Goal: Task Accomplishment & Management: Use online tool/utility

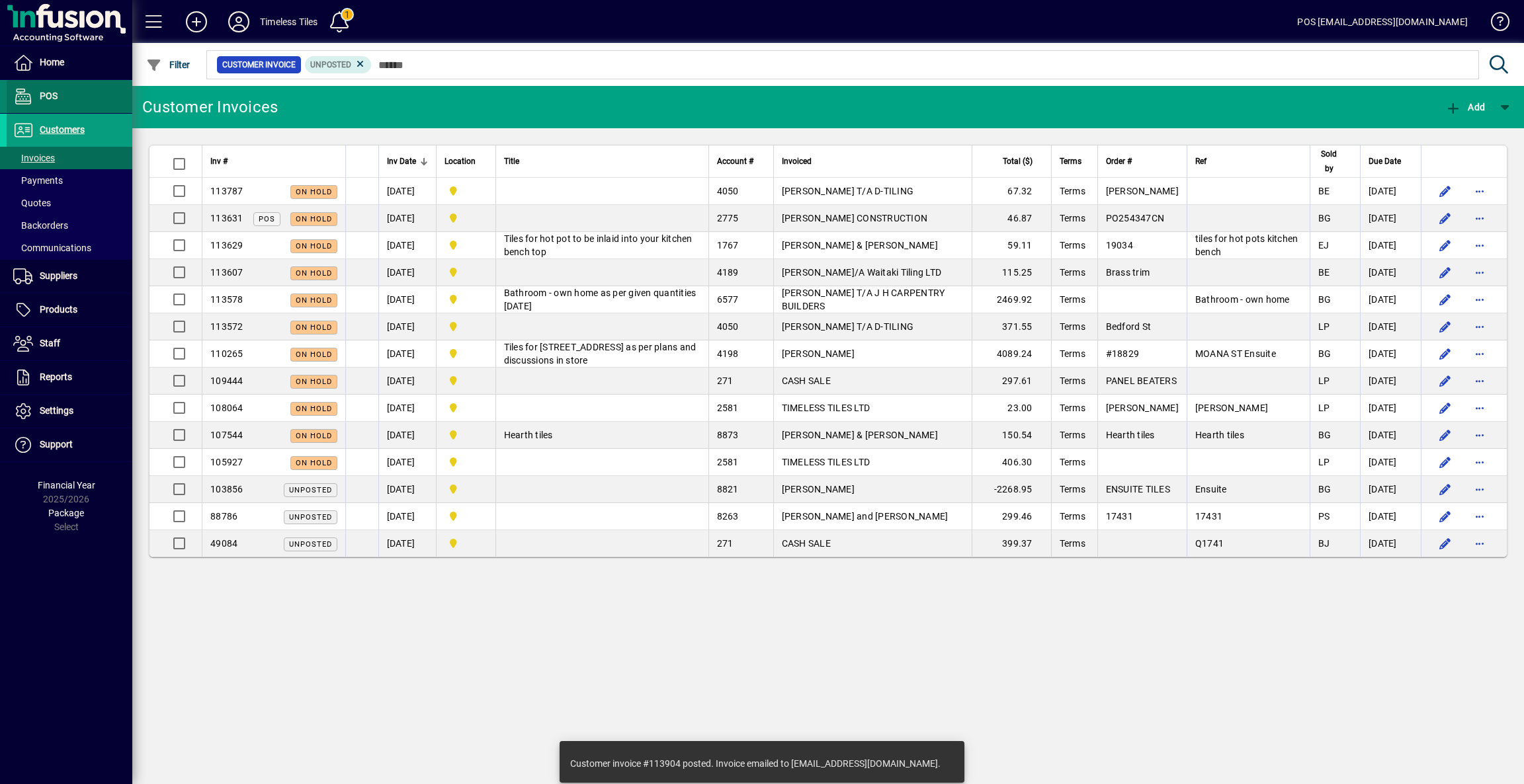
click at [46, 94] on span "POS" at bounding box center [49, 96] width 18 height 11
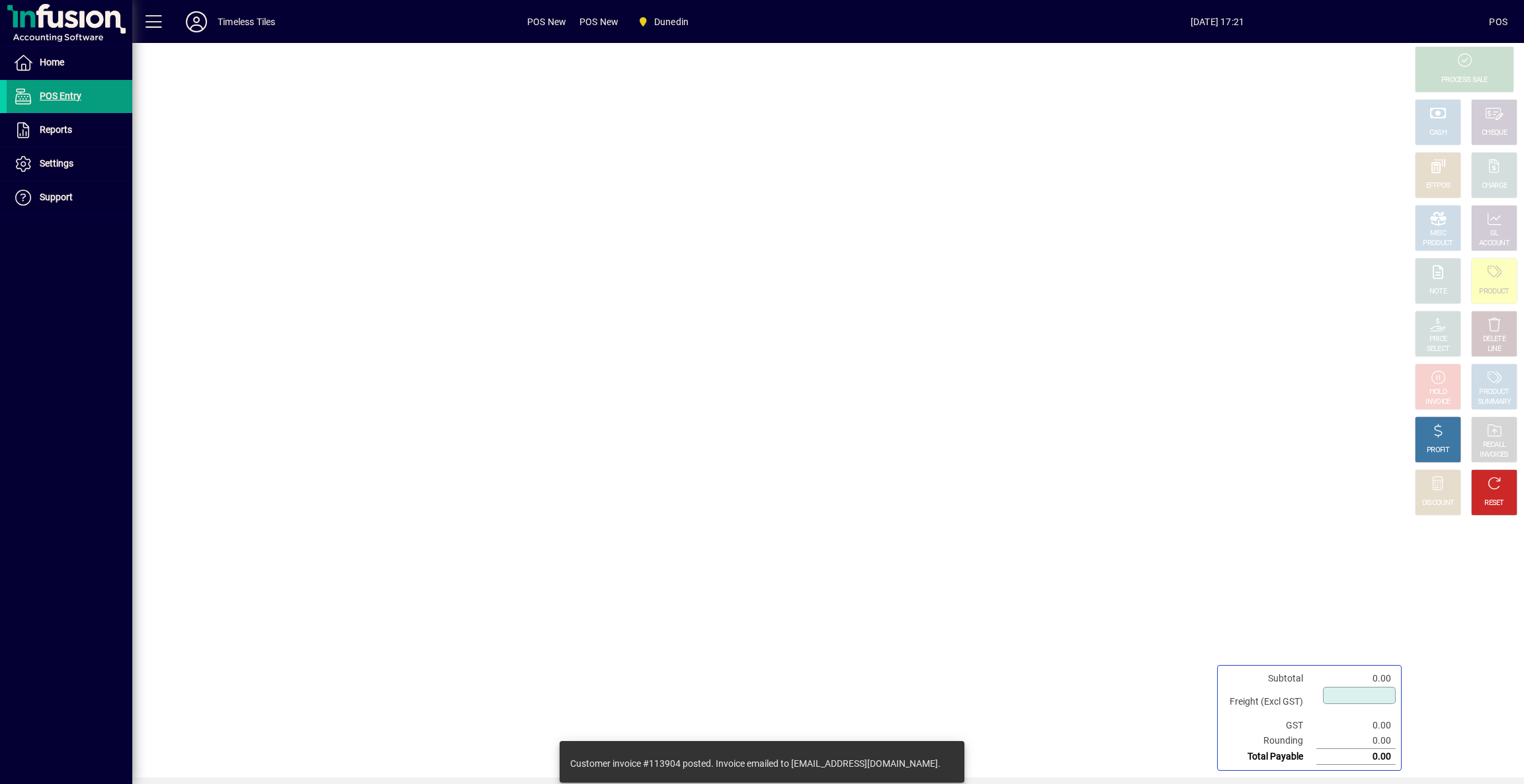
type input "****"
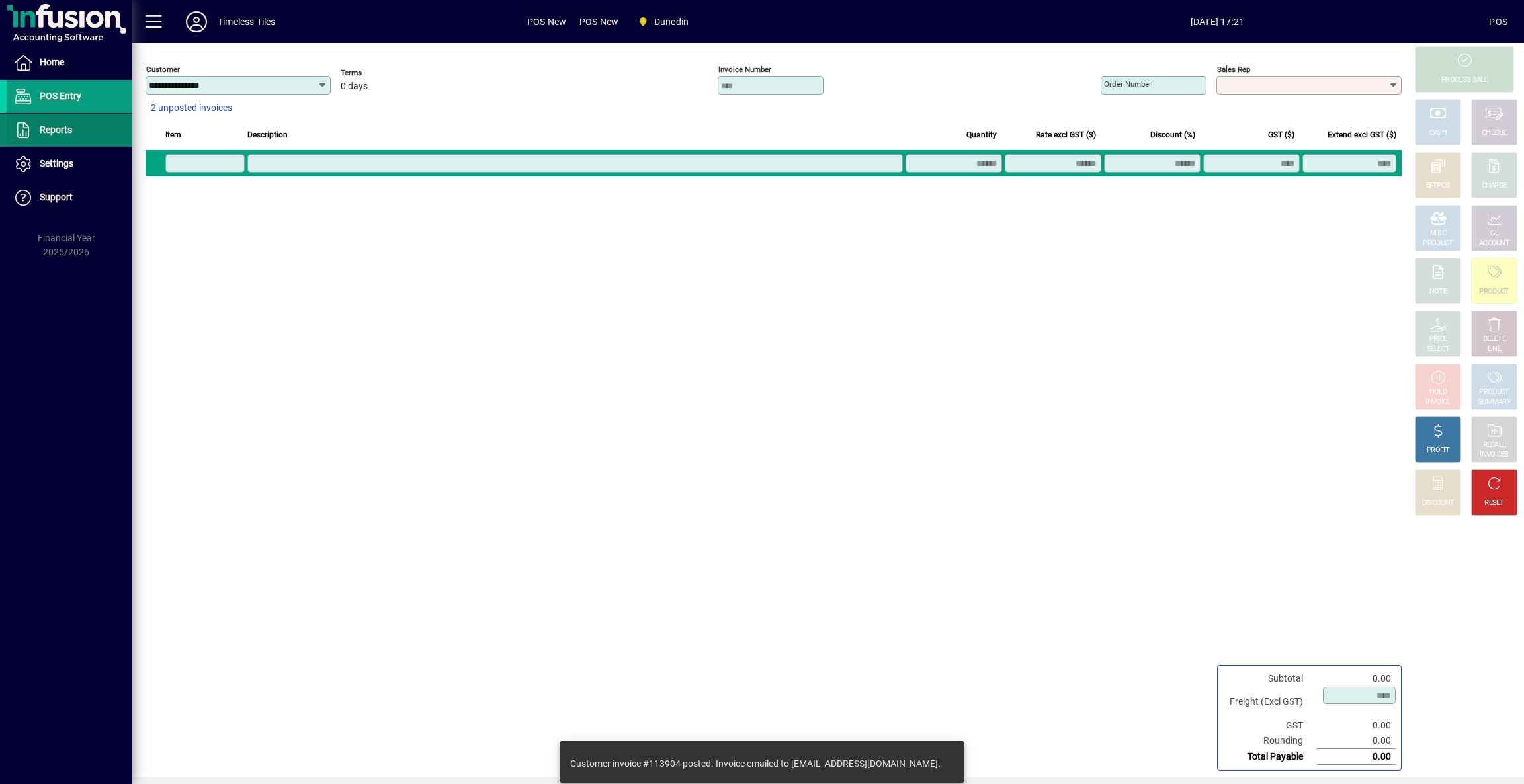
click at [64, 124] on span "Reports" at bounding box center [39, 130] width 65 height 16
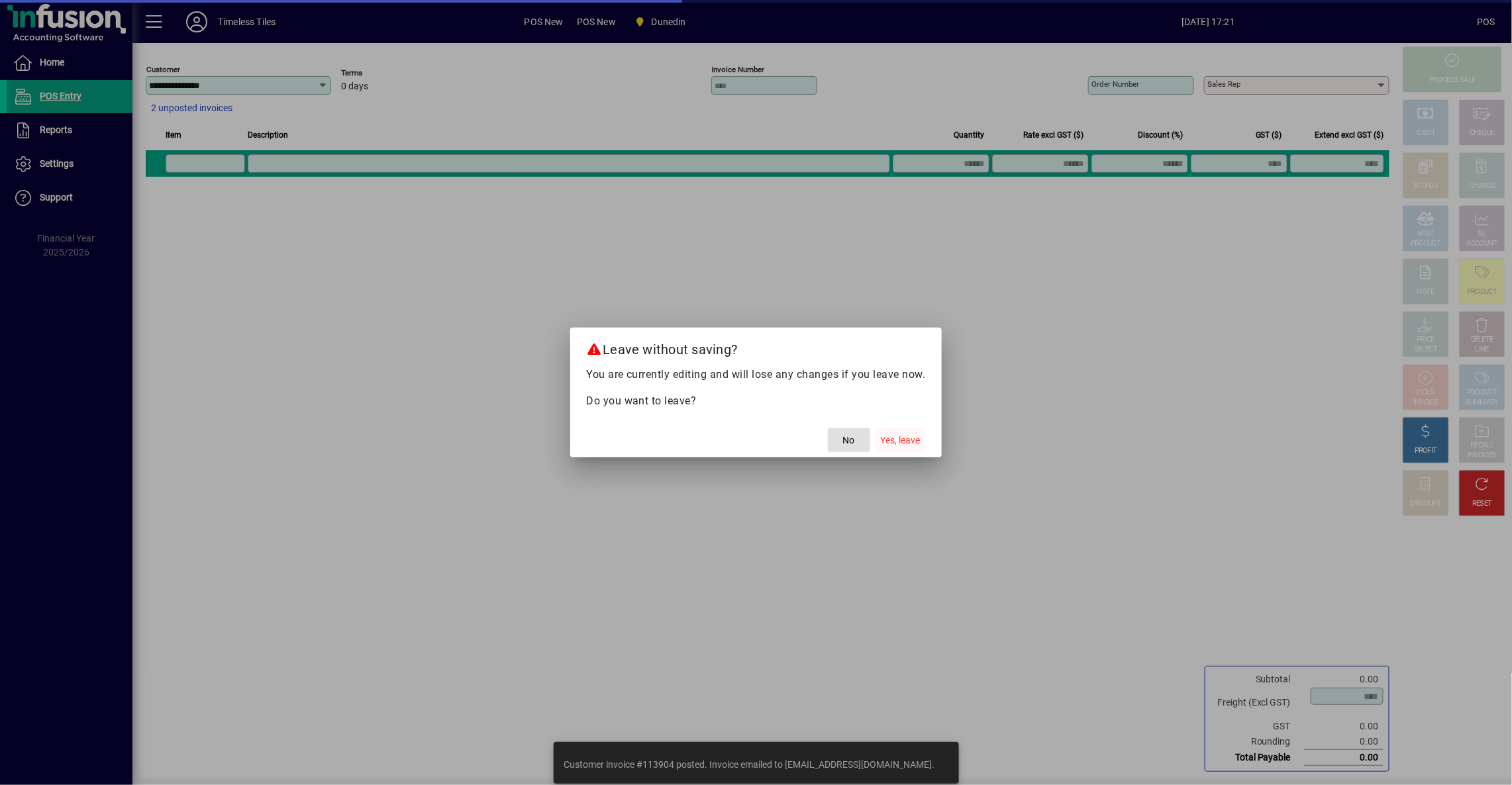
click at [913, 430] on span "button" at bounding box center [900, 440] width 50 height 32
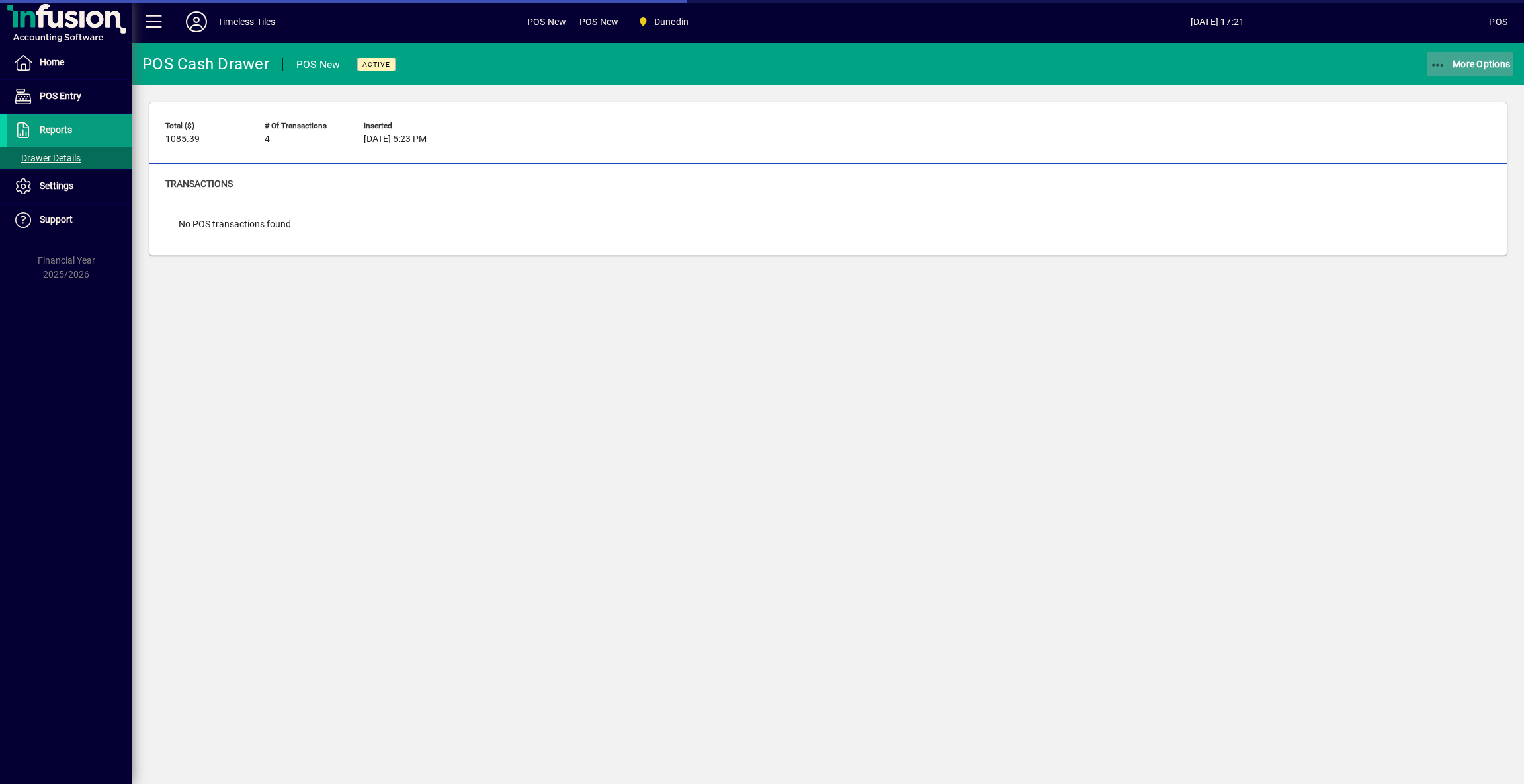
click at [1457, 67] on span "More Options" at bounding box center [1470, 64] width 81 height 11
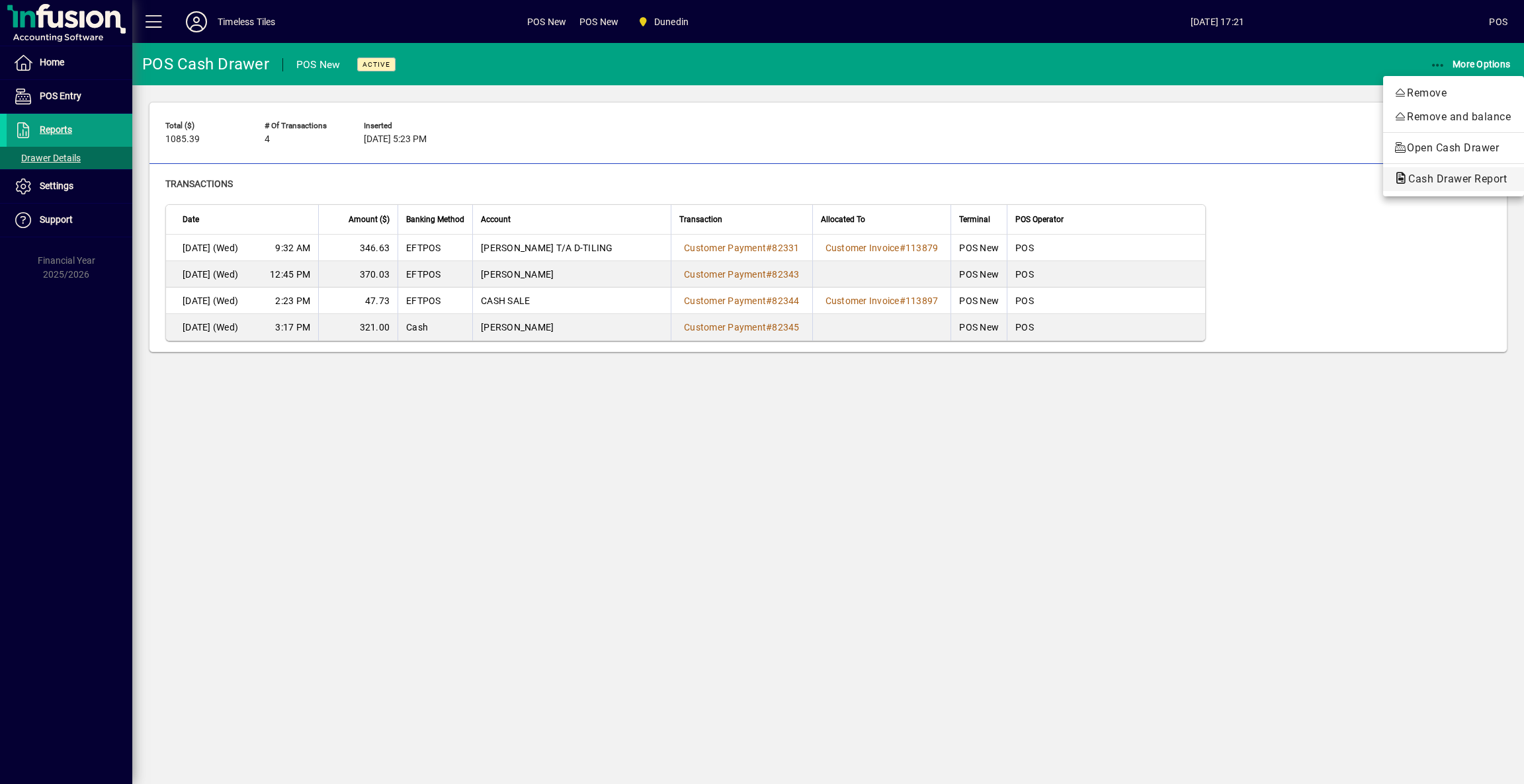
click at [1419, 177] on span "Cash Drawer Report" at bounding box center [1453, 178] width 120 height 13
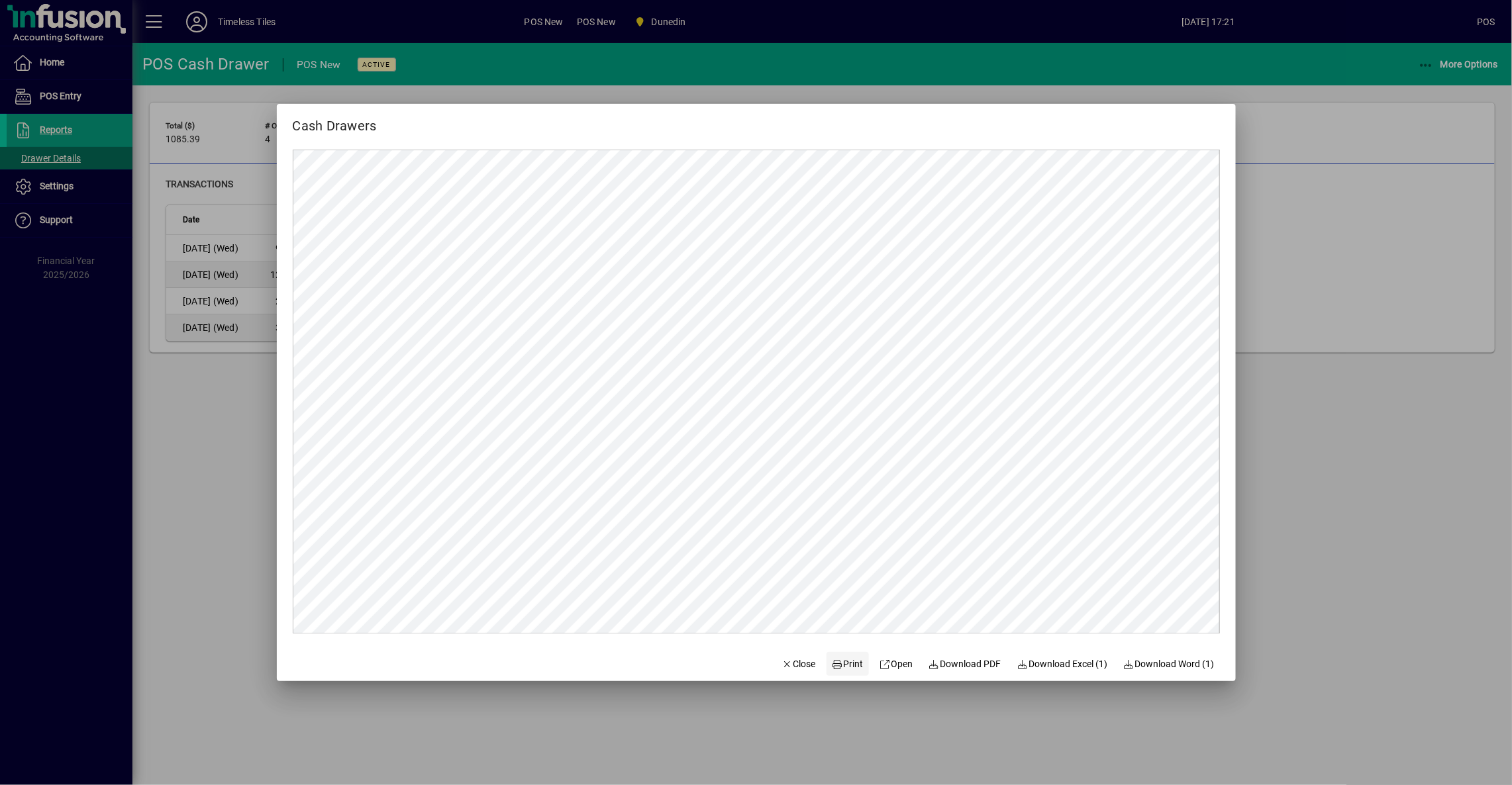
click at [832, 666] on icon at bounding box center [838, 664] width 12 height 9
click at [789, 660] on span "Close" at bounding box center [799, 664] width 35 height 14
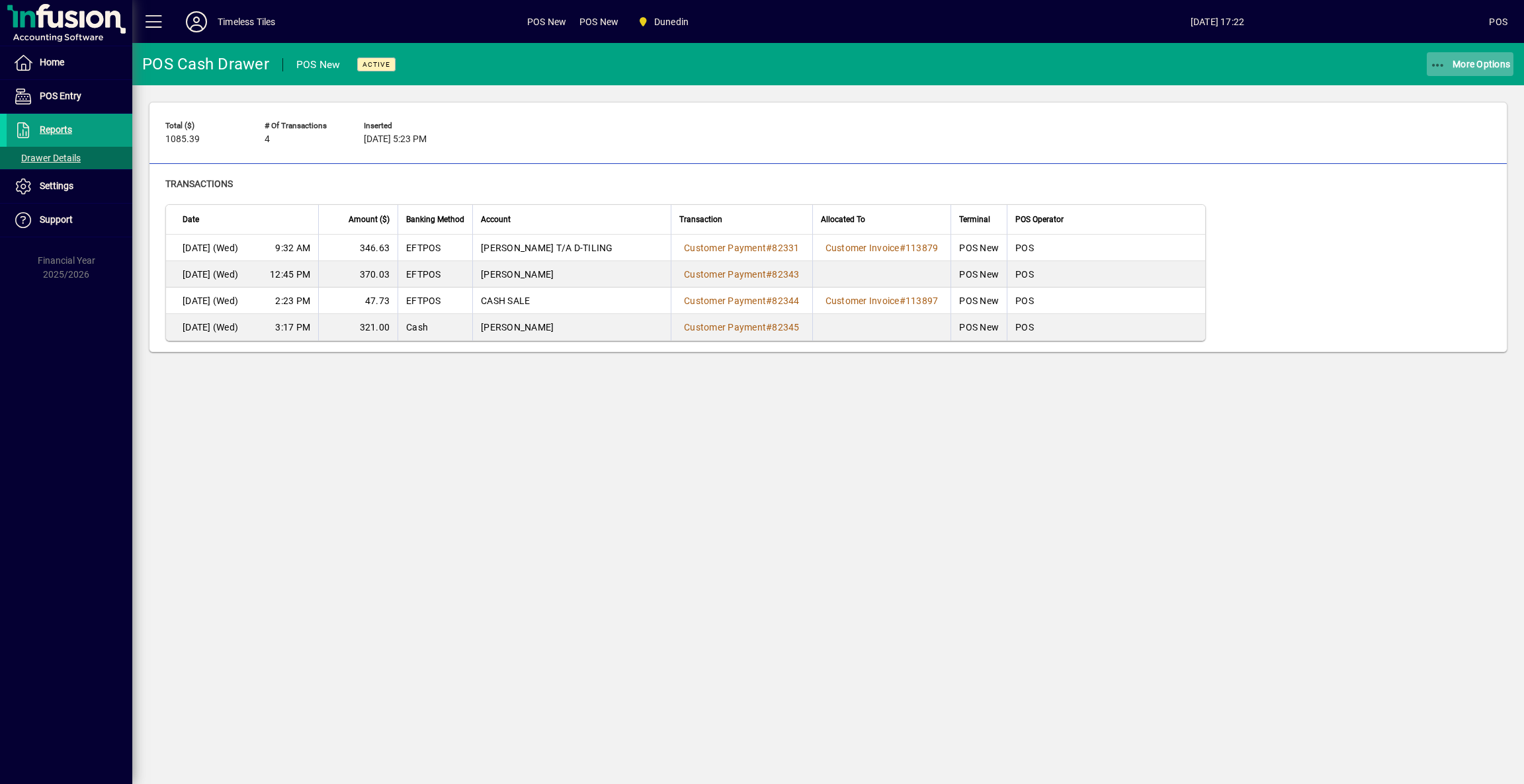
click at [1453, 65] on span "More Options" at bounding box center [1470, 64] width 81 height 11
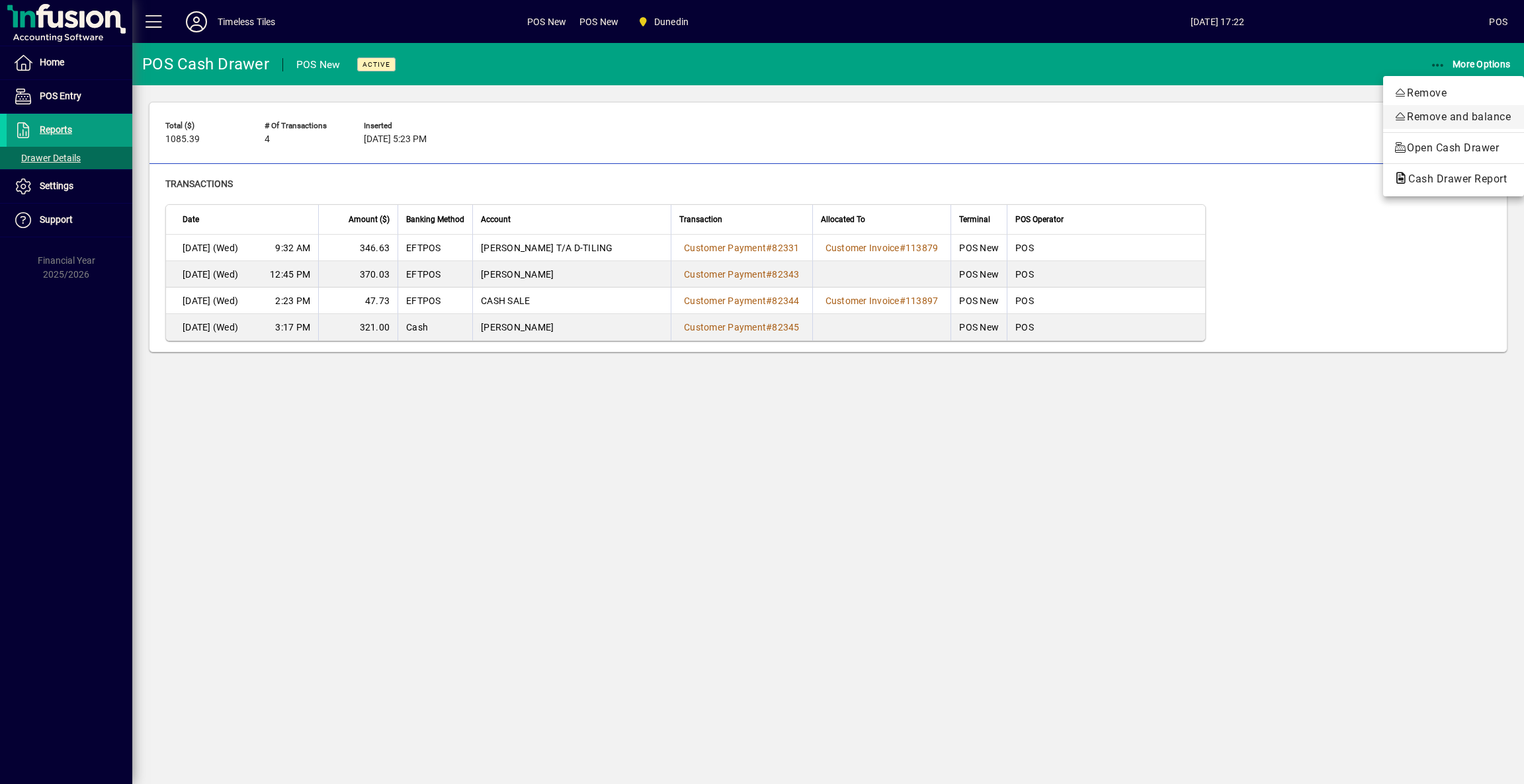
click at [1423, 117] on span "Remove and balance" at bounding box center [1453, 117] width 120 height 16
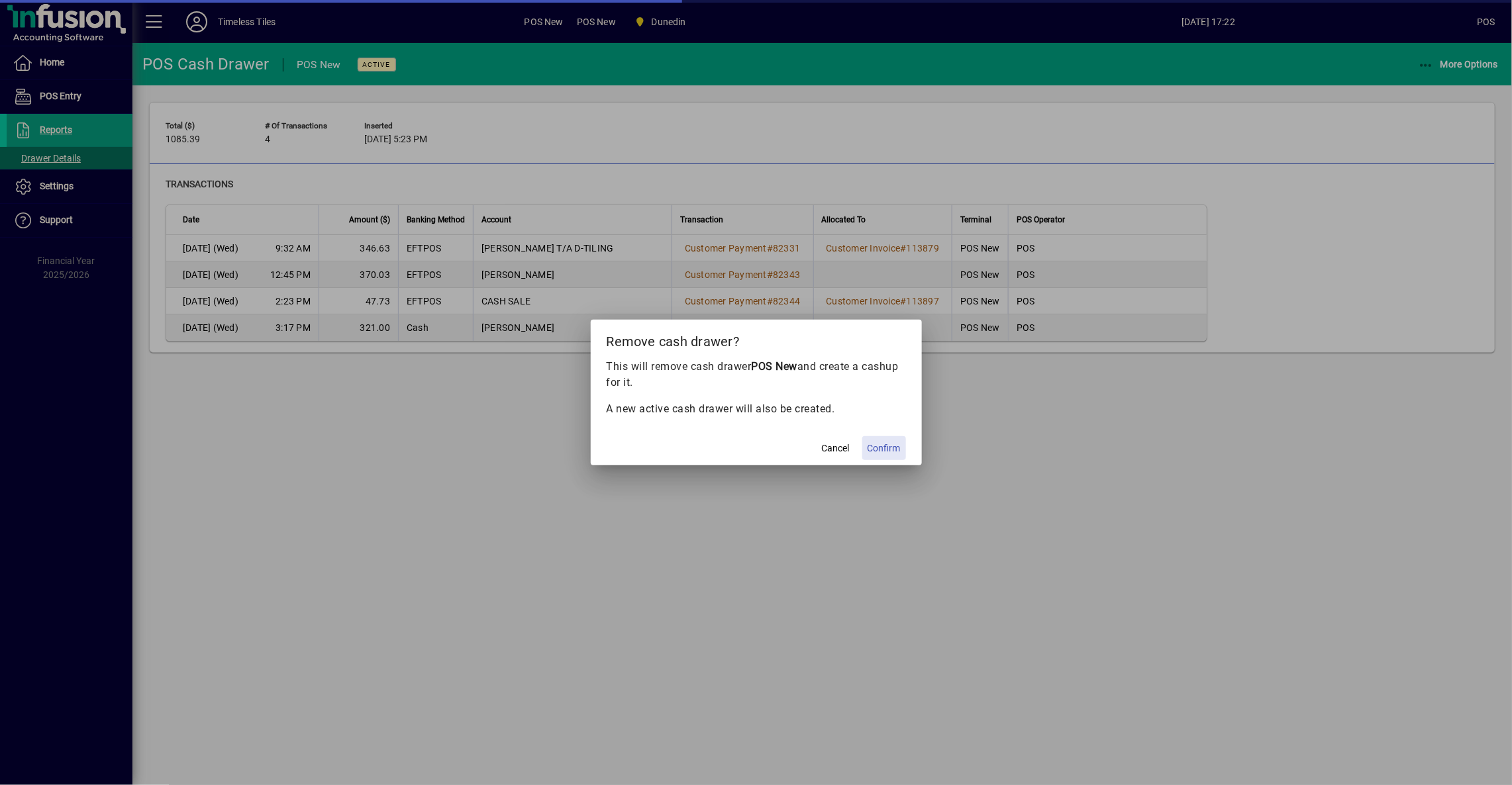
click at [882, 452] on span "Confirm" at bounding box center [884, 448] width 33 height 14
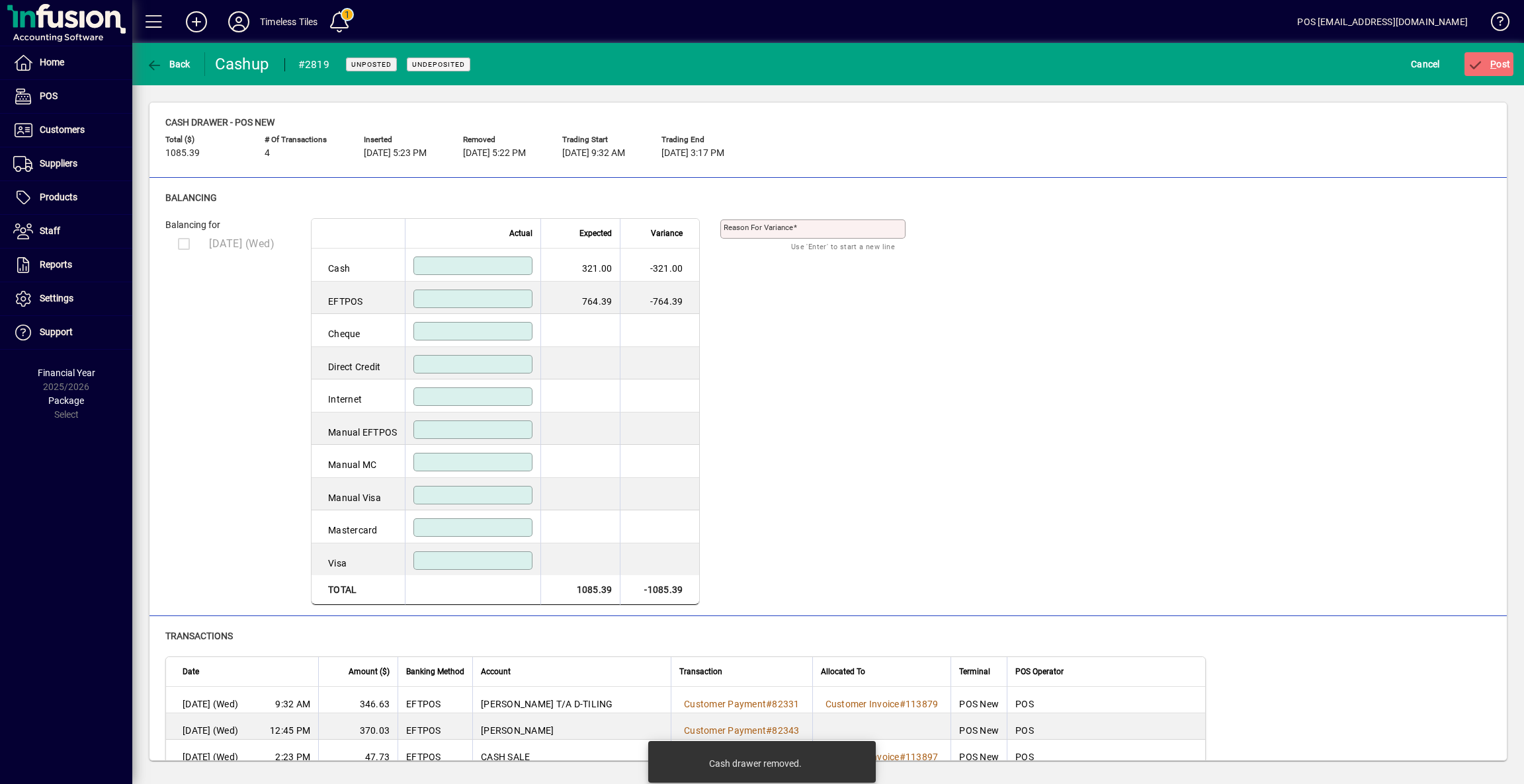
click at [489, 295] on input at bounding box center [474, 299] width 115 height 11
type input "******"
drag, startPoint x: 487, startPoint y: 263, endPoint x: 497, endPoint y: 262, distance: 10.0
click at [489, 263] on input at bounding box center [474, 266] width 115 height 11
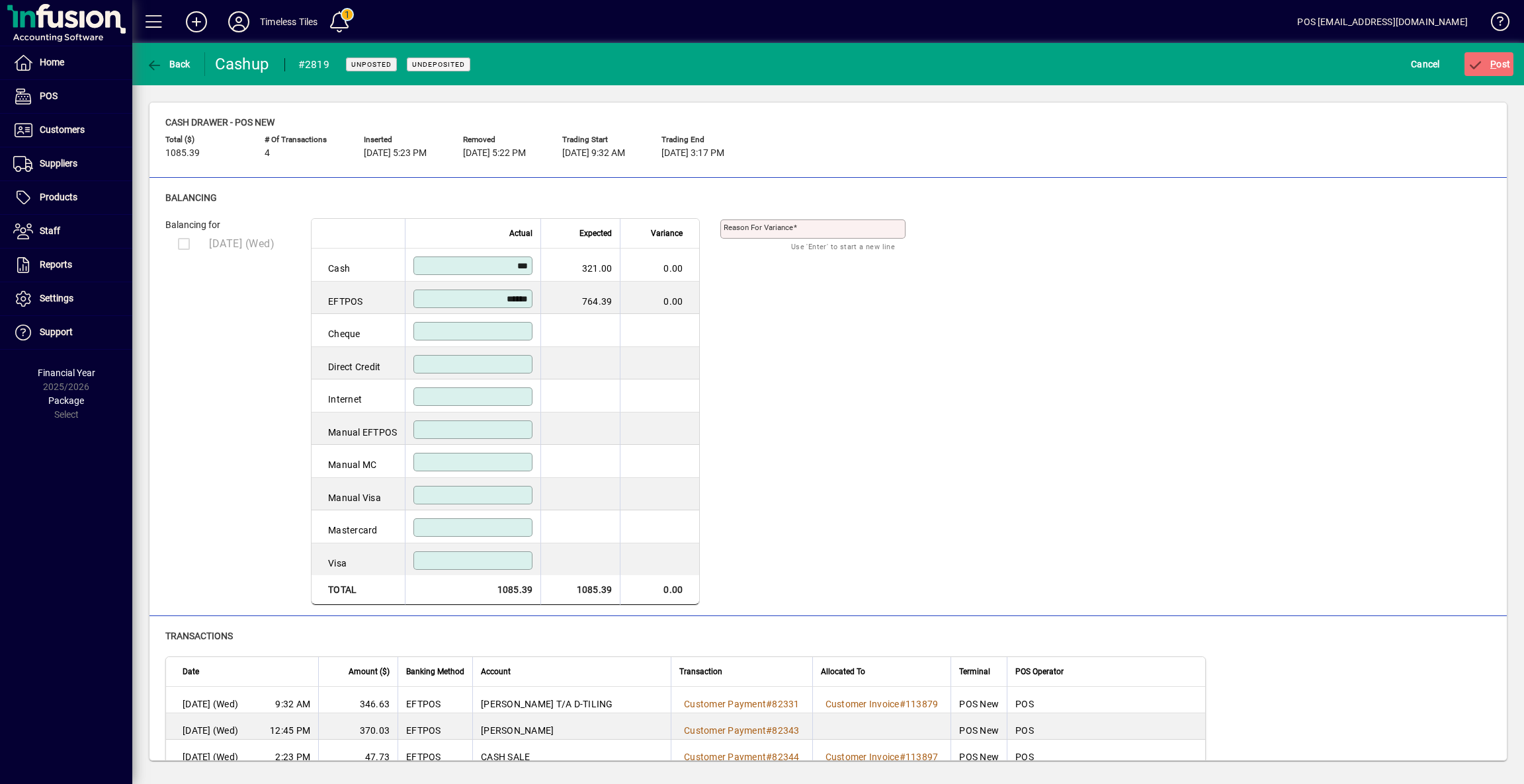
type input "******"
click at [509, 324] on div at bounding box center [473, 331] width 119 height 19
click at [1501, 62] on span "P ost" at bounding box center [1489, 64] width 43 height 11
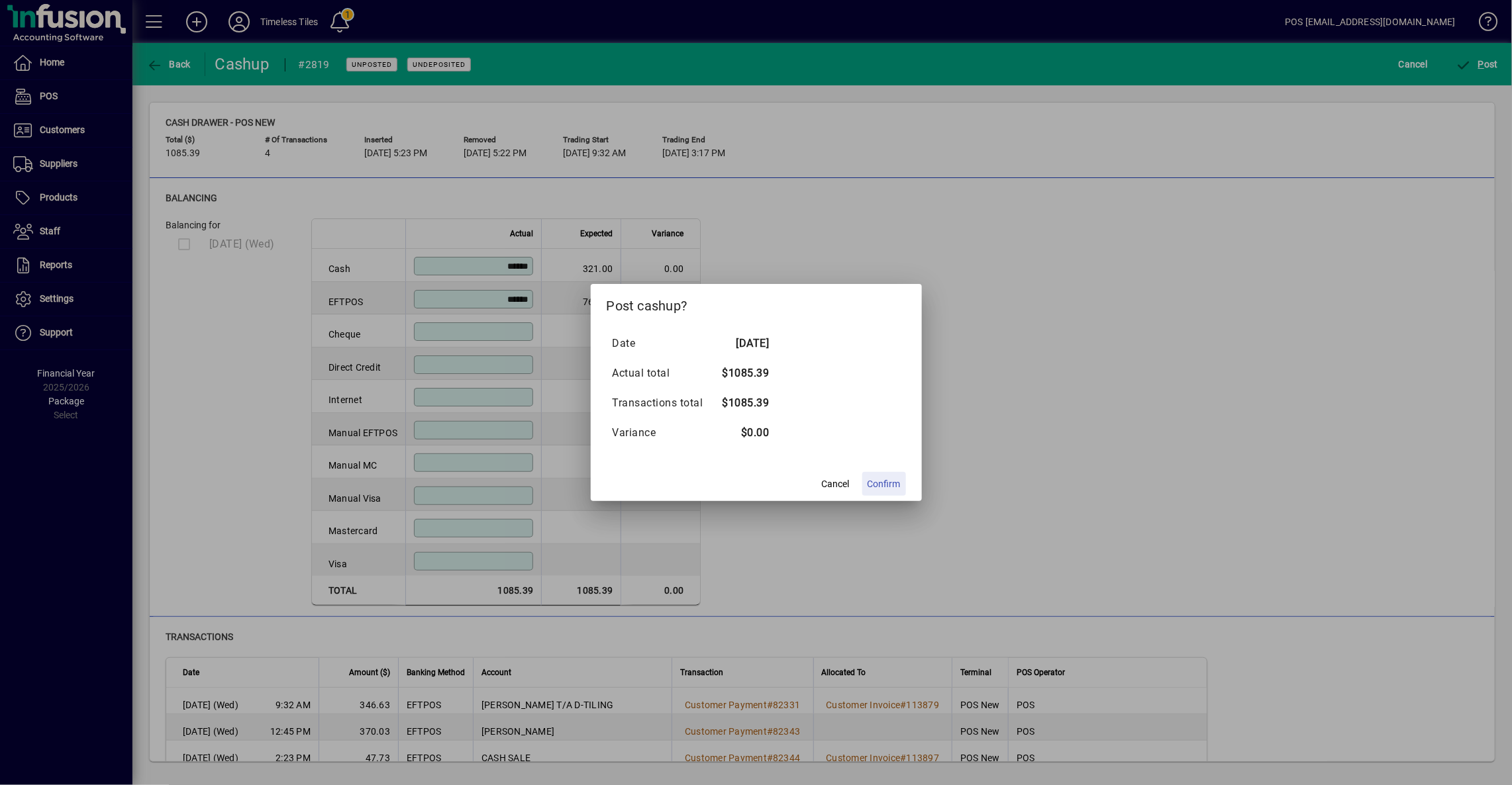
click at [893, 482] on span "Confirm" at bounding box center [884, 484] width 33 height 14
